Goal: Transaction & Acquisition: Purchase product/service

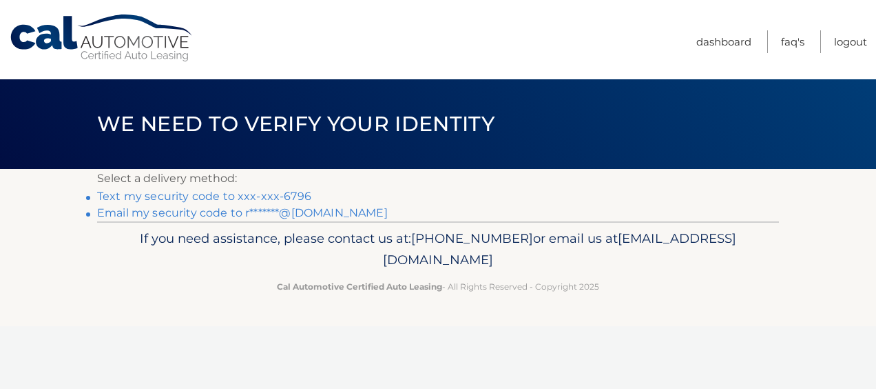
click at [282, 193] on link "Text my security code to xxx-xxx-6796" at bounding box center [204, 195] width 214 height 13
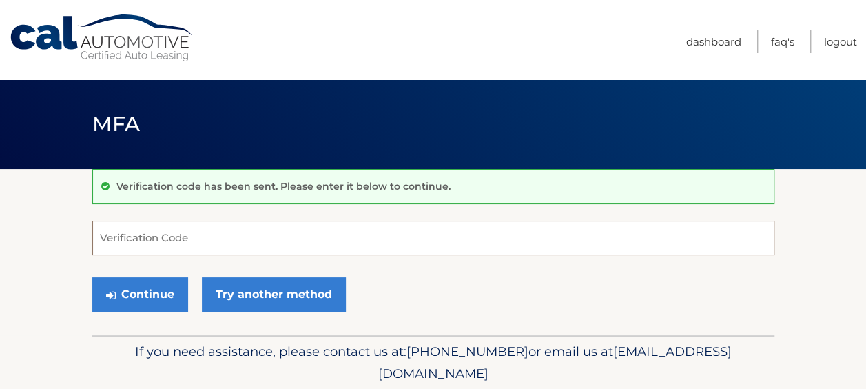
click at [204, 235] on input "Verification Code" at bounding box center [433, 237] width 682 height 34
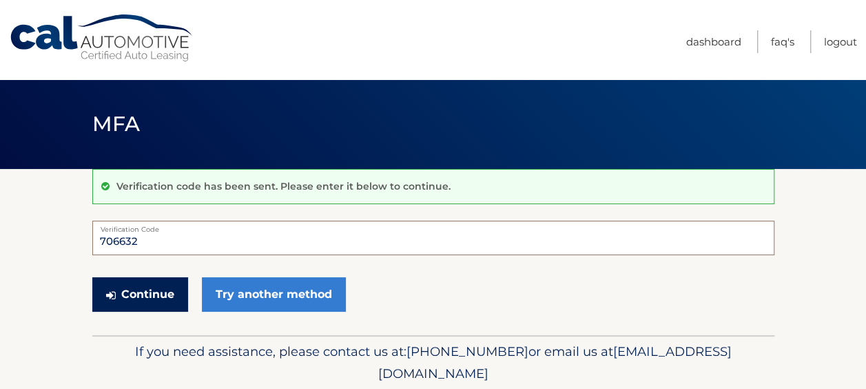
type input "706632"
click at [135, 296] on button "Continue" at bounding box center [140, 294] width 96 height 34
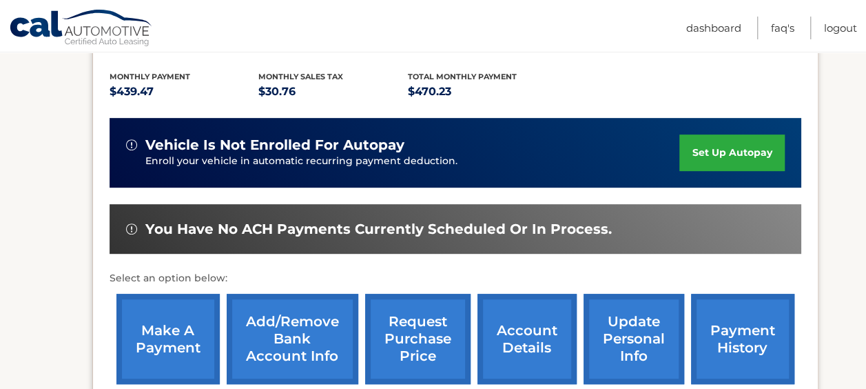
scroll to position [284, 0]
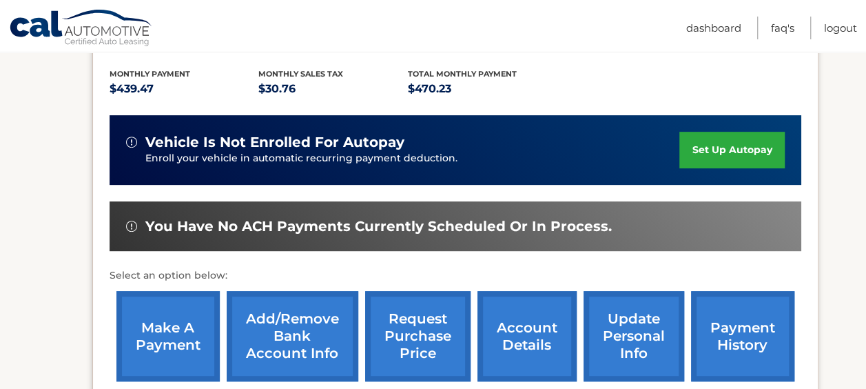
click at [165, 332] on link "make a payment" at bounding box center [167, 336] width 103 height 90
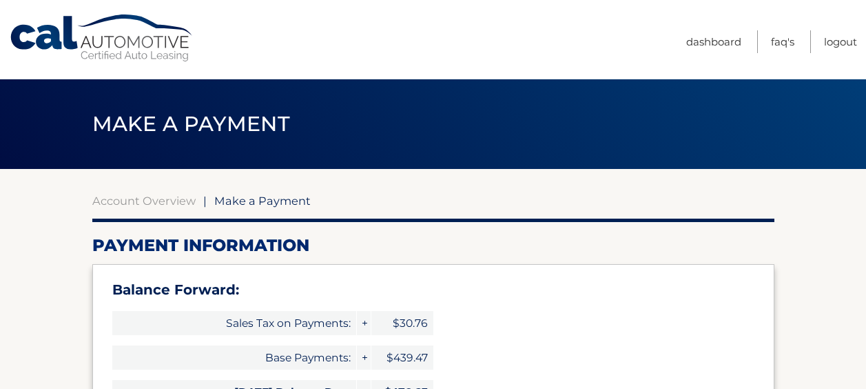
select select "MzJmODFjZTktMjNiMS00YzAyLThmM2YtNThmNjJjYjdiZTA1"
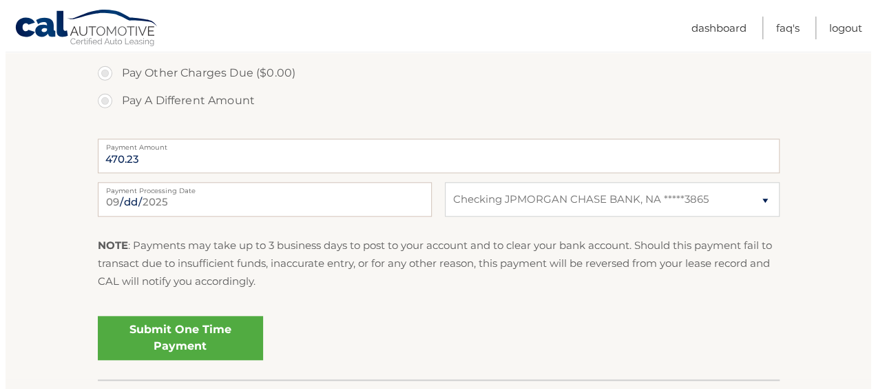
scroll to position [597, 0]
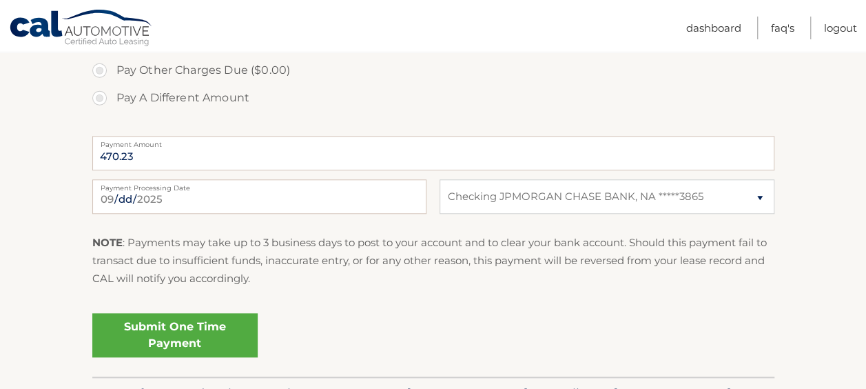
click at [175, 338] on link "Submit One Time Payment" at bounding box center [174, 335] width 165 height 44
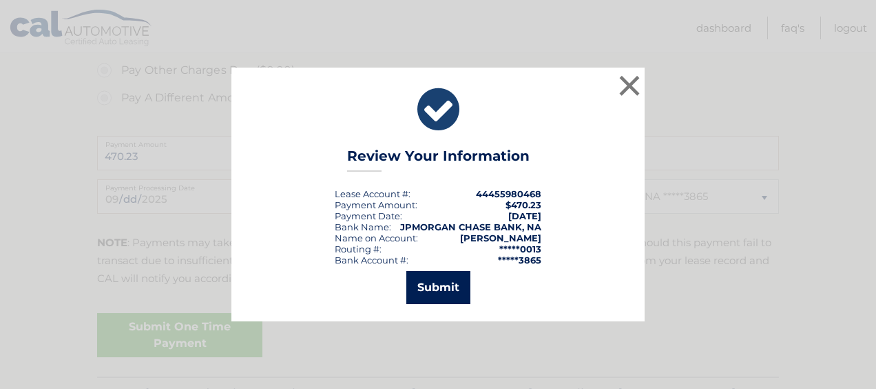
click at [435, 287] on button "Submit" at bounding box center [438, 287] width 64 height 33
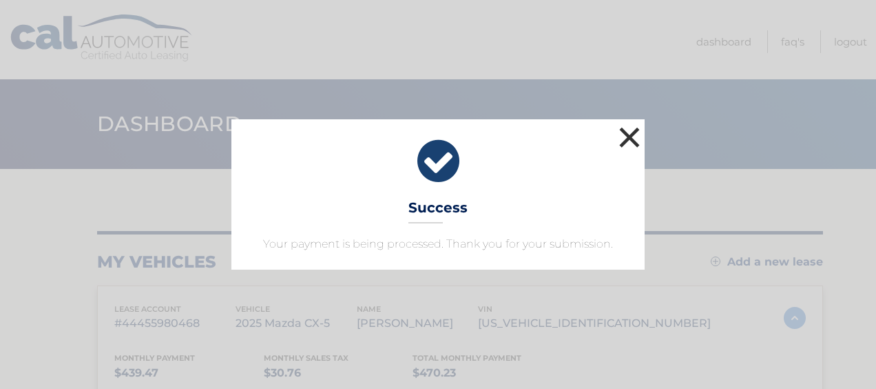
click at [634, 142] on button "×" at bounding box center [630, 137] width 28 height 28
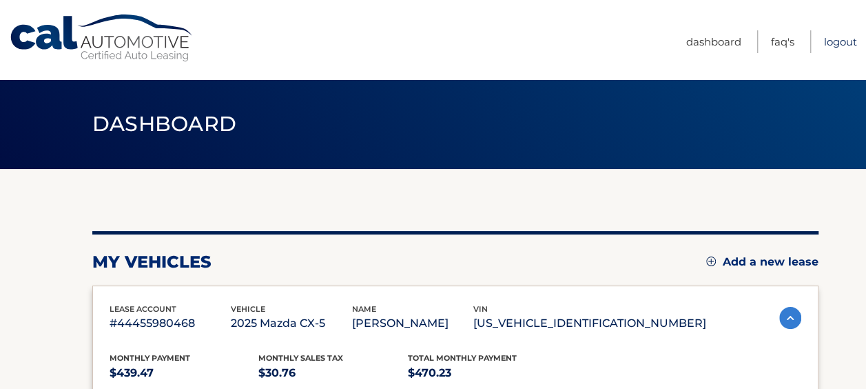
click at [842, 41] on link "Logout" at bounding box center [840, 41] width 33 height 23
